Goal: Information Seeking & Learning: Learn about a topic

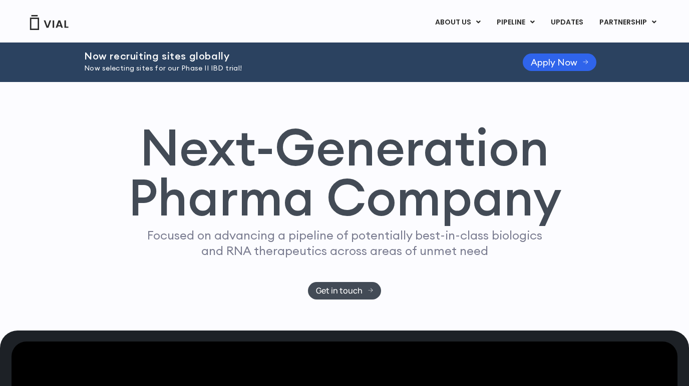
click at [45, 24] on img at bounding box center [49, 22] width 40 height 15
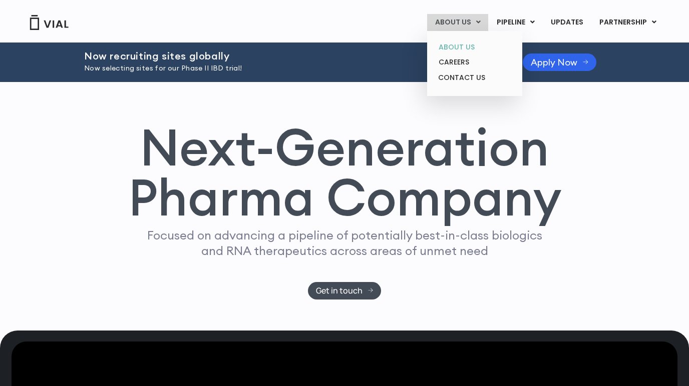
click at [453, 45] on link "ABOUT US" at bounding box center [474, 48] width 88 height 16
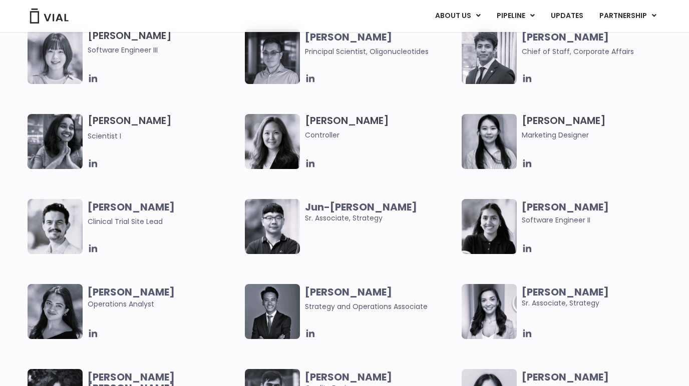
scroll to position [1812, 0]
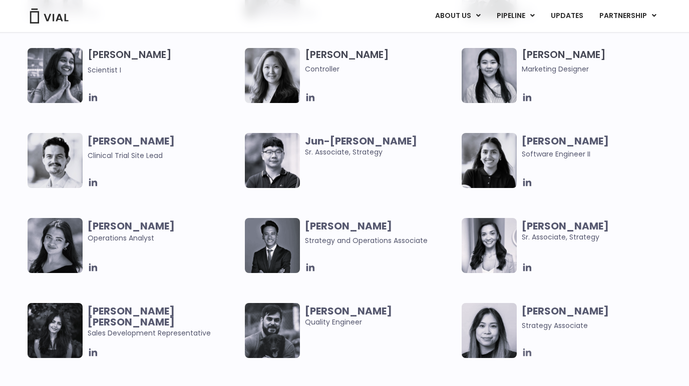
click at [529, 353] on icon at bounding box center [526, 352] width 11 height 11
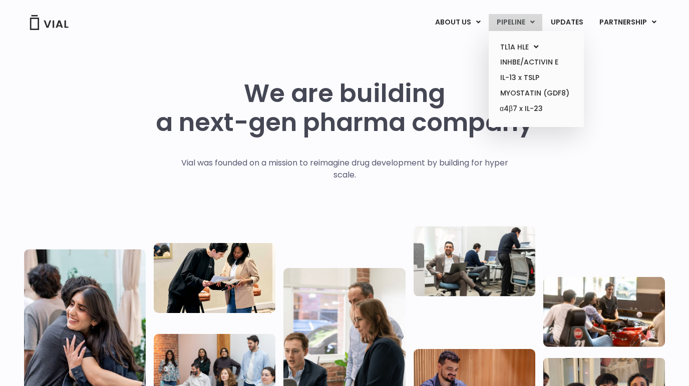
scroll to position [0, 0]
click at [513, 24] on link "PIPELINE" at bounding box center [515, 22] width 54 height 17
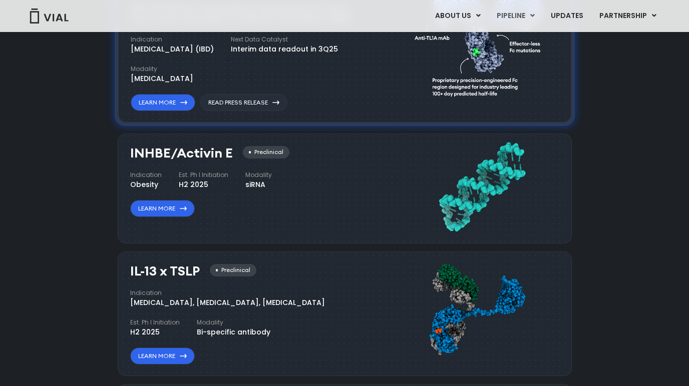
scroll to position [982, 0]
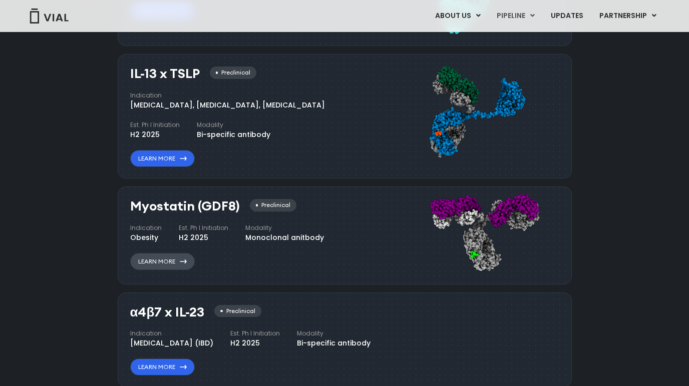
click at [154, 255] on link "Learn More" at bounding box center [162, 261] width 65 height 17
